Goal: Information Seeking & Learning: Learn about a topic

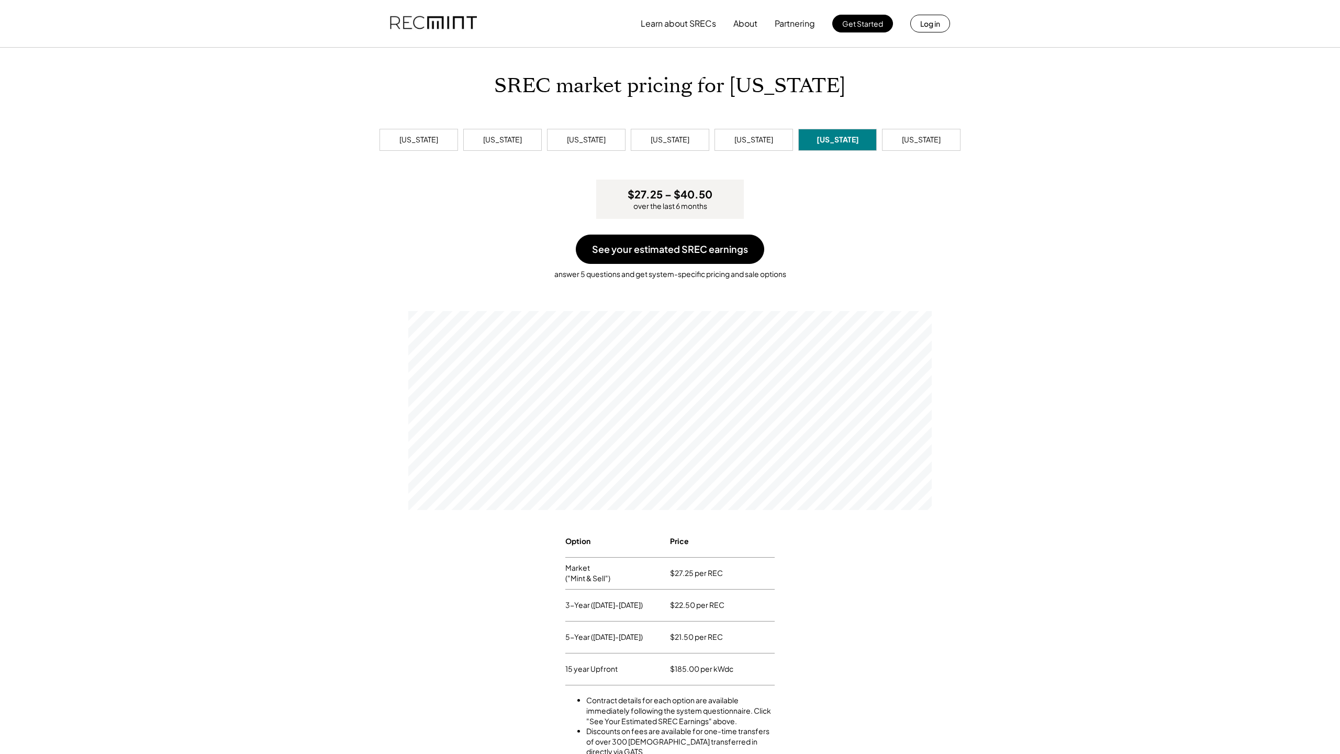
scroll to position [629, 0]
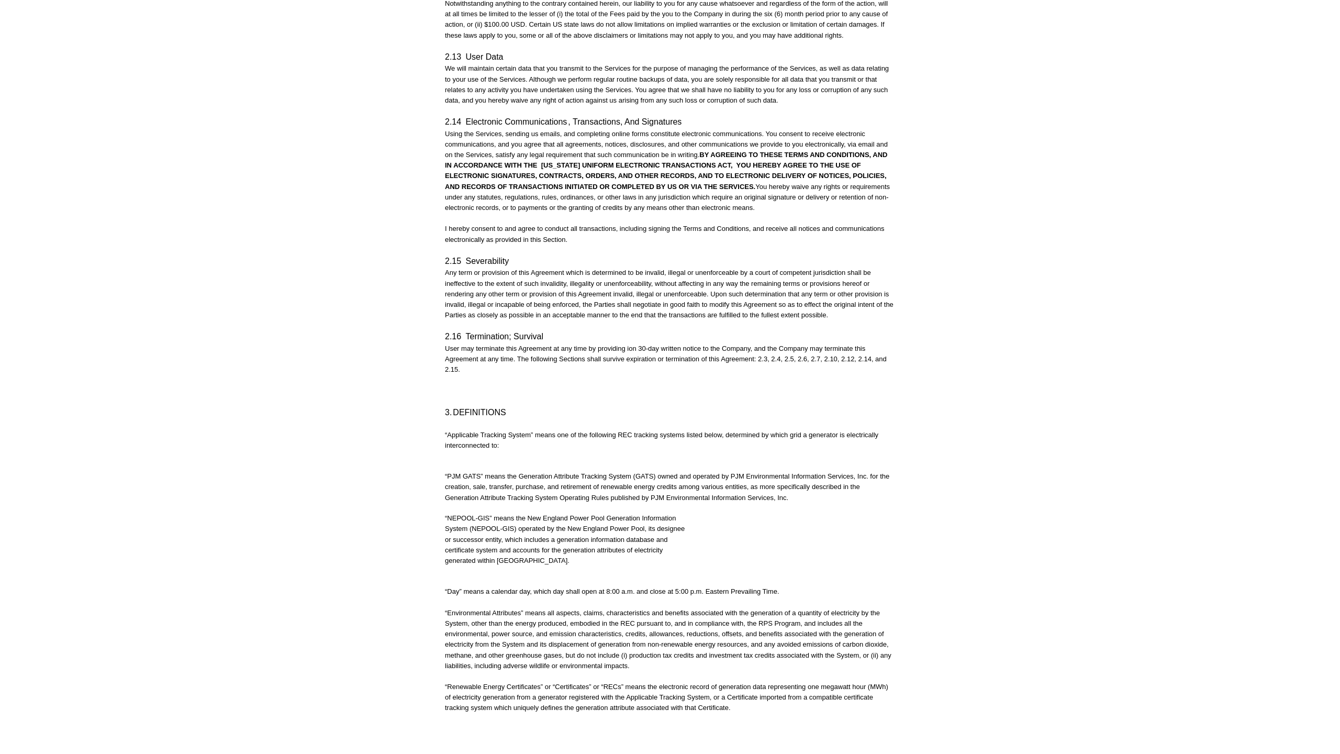
scroll to position [2389, 0]
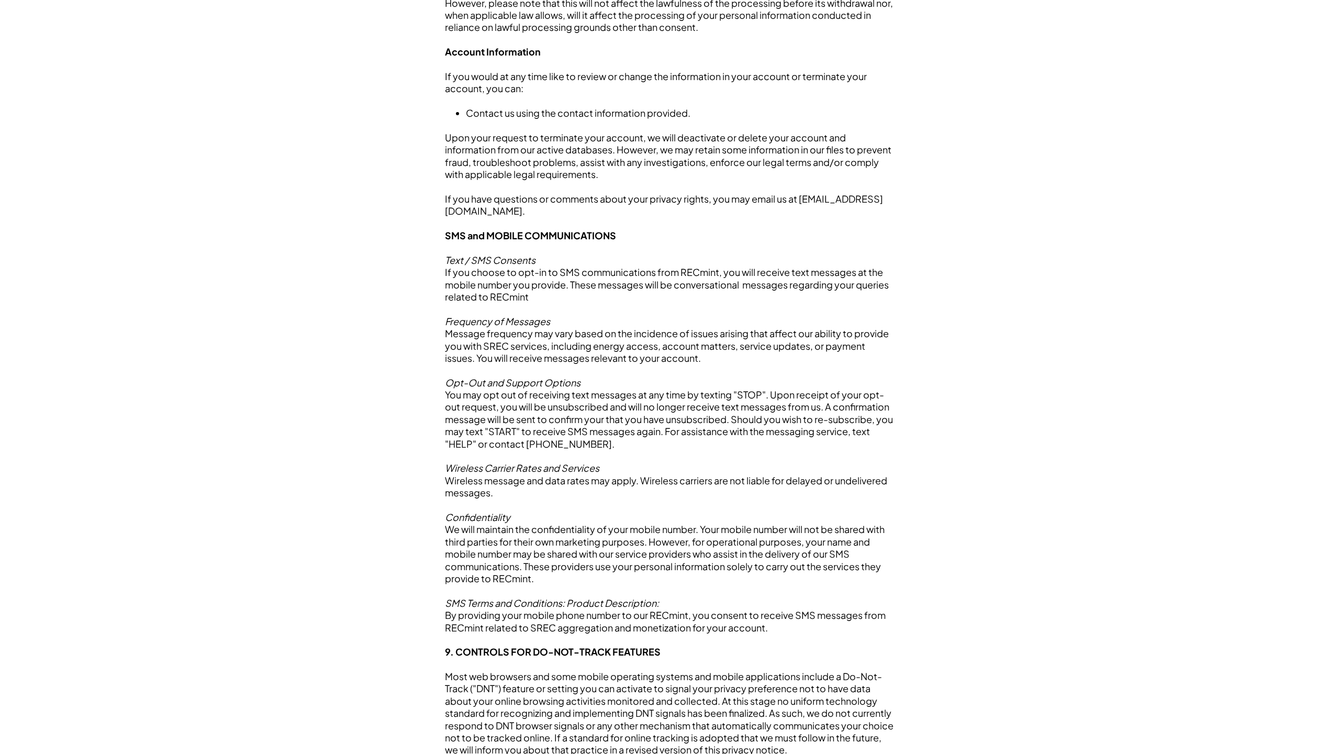
scroll to position [2902, 0]
